Goal: Task Accomplishment & Management: Use online tool/utility

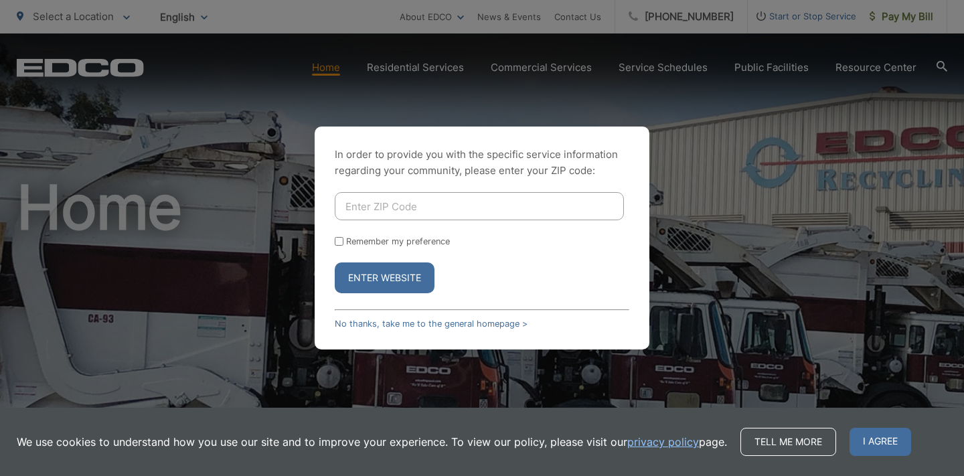
click at [406, 207] on input "Enter ZIP Code" at bounding box center [479, 206] width 289 height 28
type input "92064"
click at [394, 276] on button "Enter Website" at bounding box center [385, 277] width 100 height 31
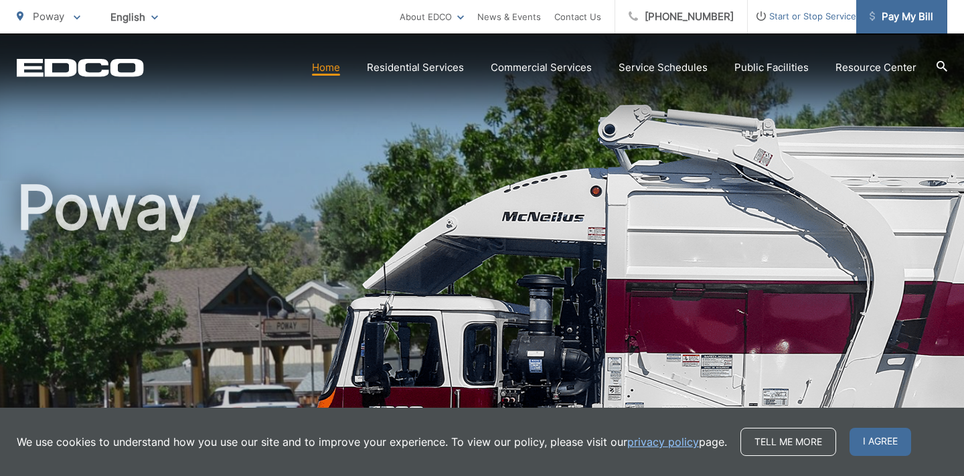
click at [922, 15] on span "Pay My Bill" at bounding box center [902, 17] width 64 height 16
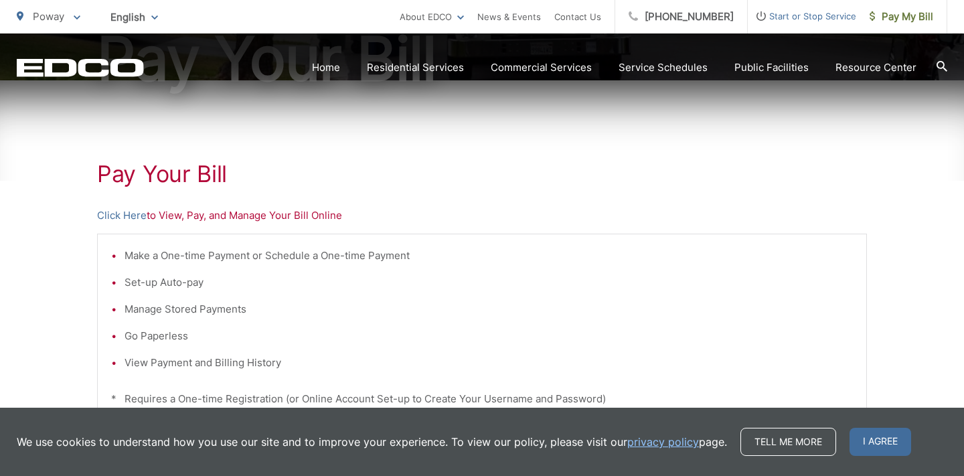
scroll to position [187, 0]
click at [137, 216] on link "Click Here" at bounding box center [122, 216] width 50 height 16
